Goal: Transaction & Acquisition: Obtain resource

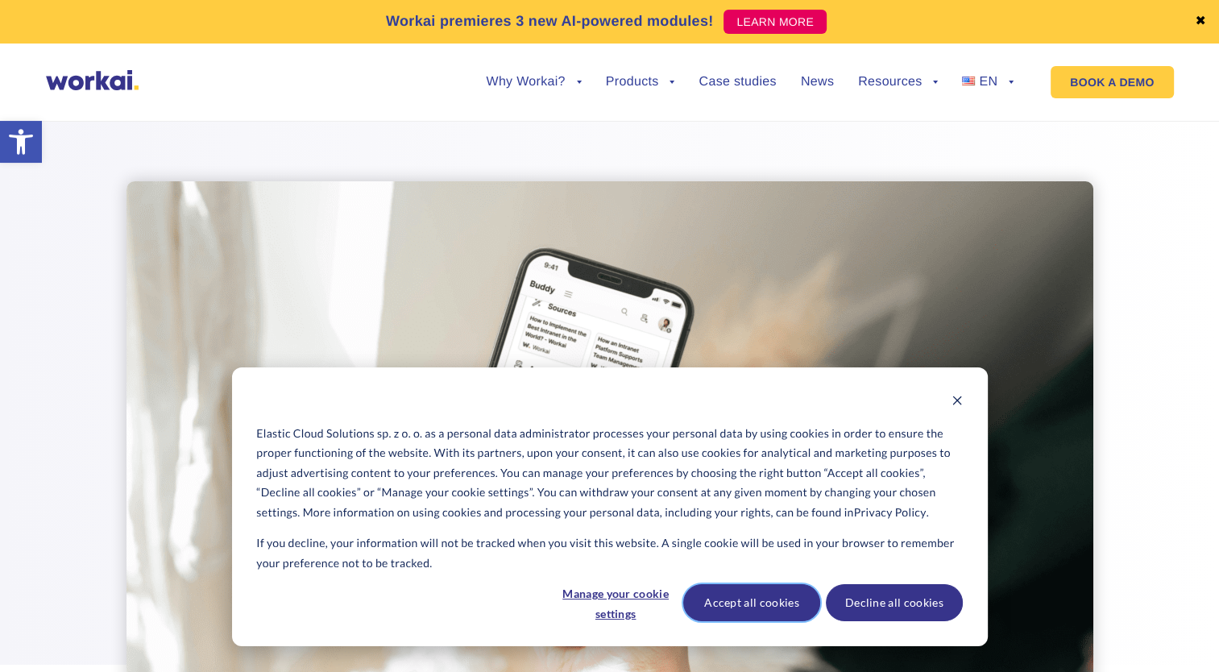
click at [780, 595] on button "Accept all cookies" at bounding box center [751, 602] width 137 height 37
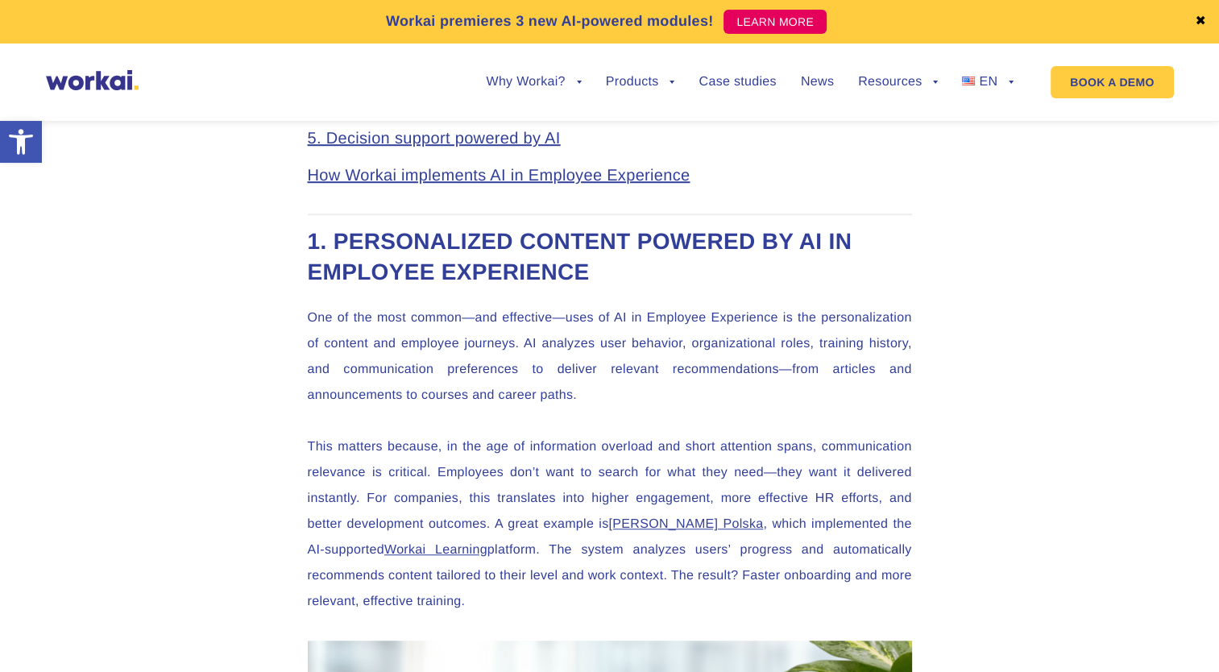
scroll to position [1128, 0]
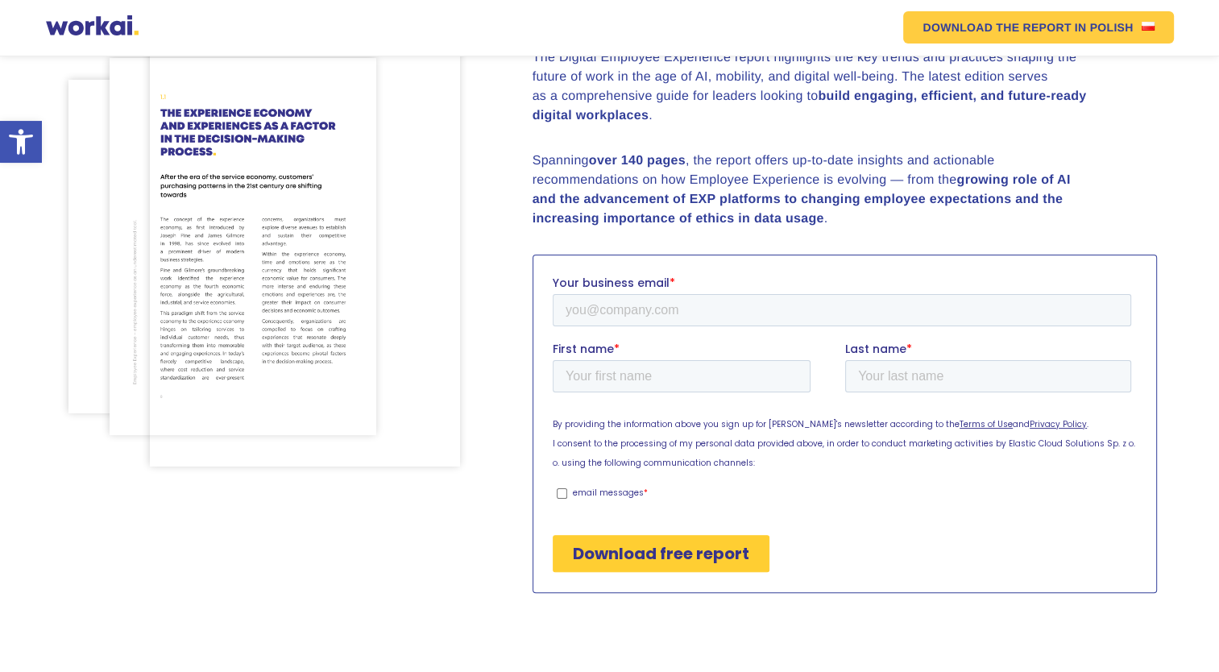
scroll to position [242, 0]
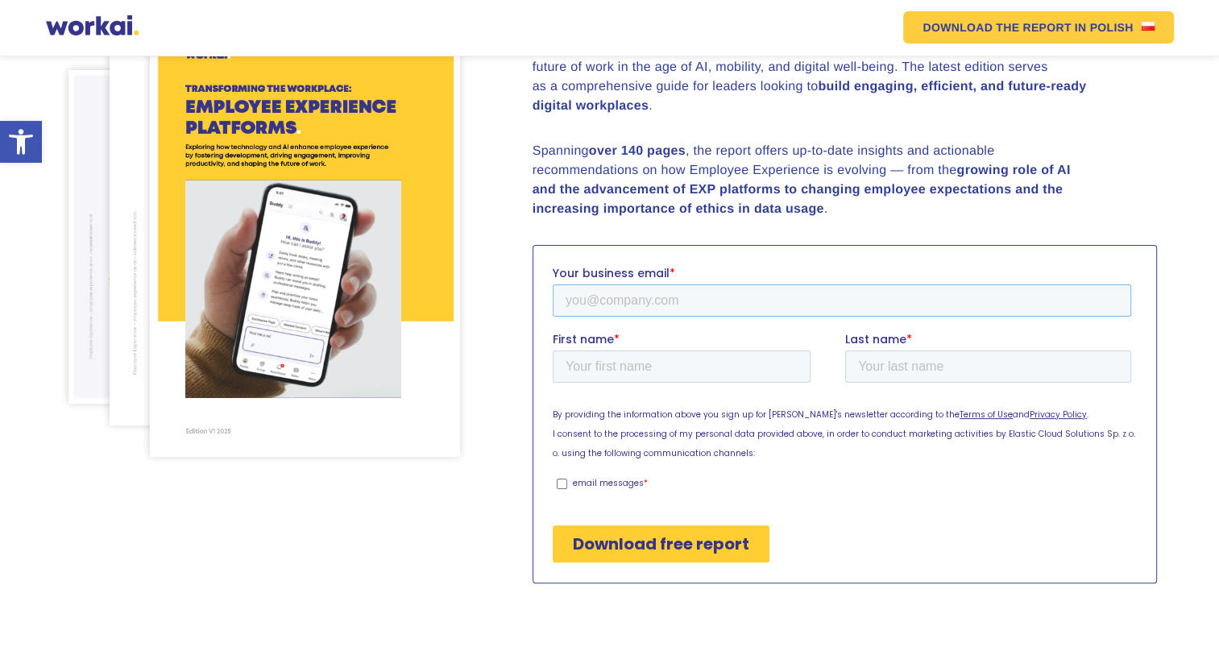
click at [640, 304] on input "Your business email *" at bounding box center [841, 300] width 578 height 32
type input "[EMAIL_ADDRESS][DOMAIN_NAME]"
click at [668, 375] on input "First name *" at bounding box center [681, 366] width 258 height 32
type input "Mzwandile"
click at [879, 360] on input "Last name *" at bounding box center [987, 366] width 286 height 32
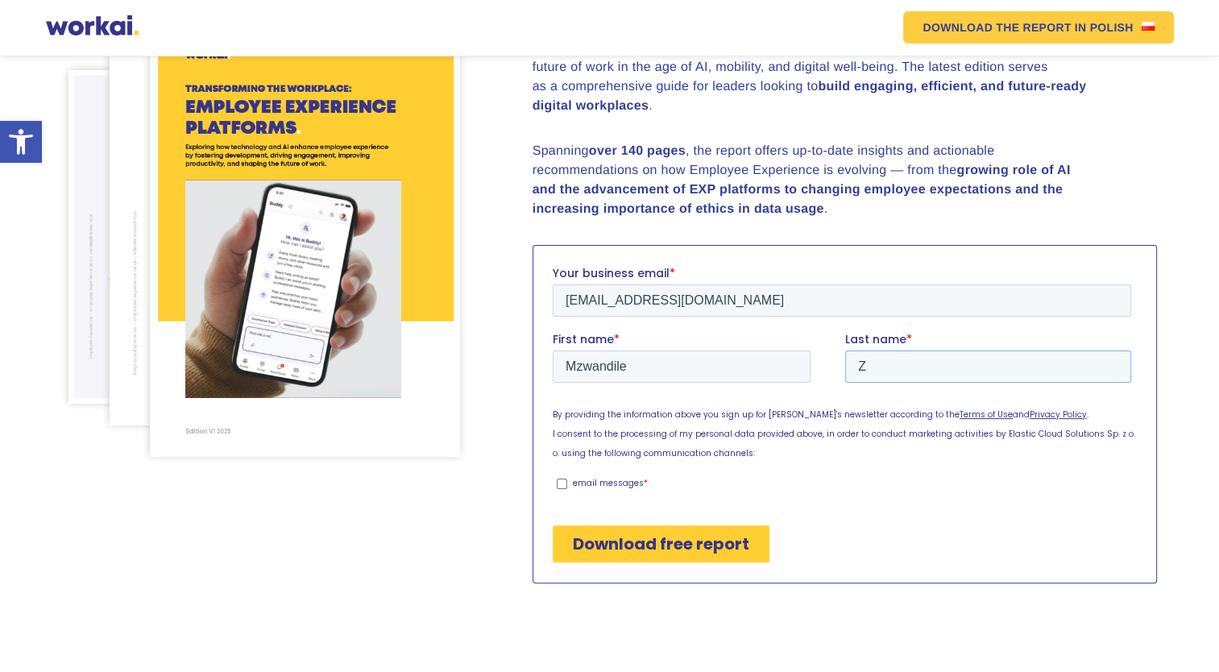
type input "Ziyane"
click at [565, 486] on input "email messages *" at bounding box center [561, 483] width 10 height 10
checkbox input "true"
click at [660, 546] on input "Download free report" at bounding box center [660, 543] width 217 height 37
